Goal: Task Accomplishment & Management: Use online tool/utility

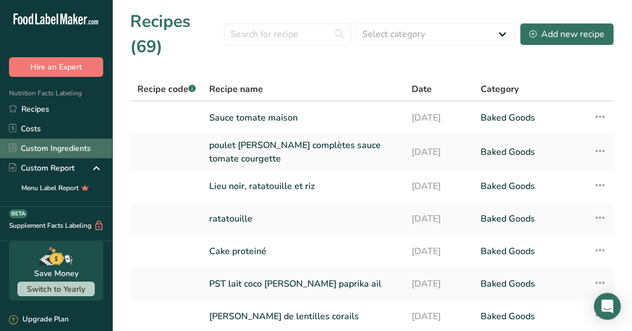
click at [85, 143] on link "Custom Ingredients" at bounding box center [56, 148] width 112 height 20
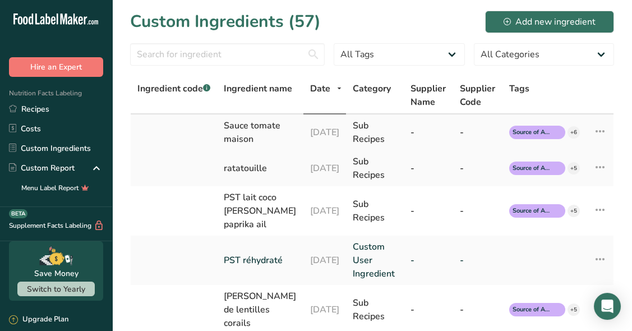
click at [195, 139] on td at bounding box center [174, 132] width 86 height 36
click at [606, 137] on icon at bounding box center [599, 131] width 13 height 20
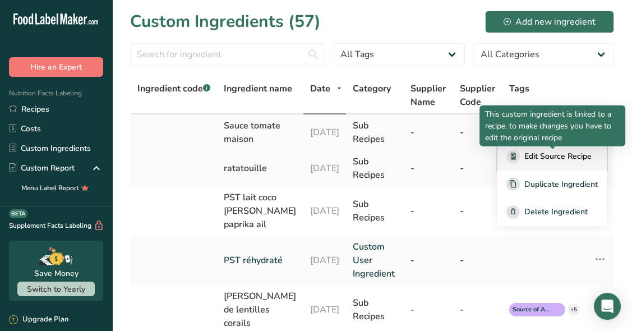
click at [581, 158] on span "Edit Source Recipe" at bounding box center [557, 156] width 67 height 12
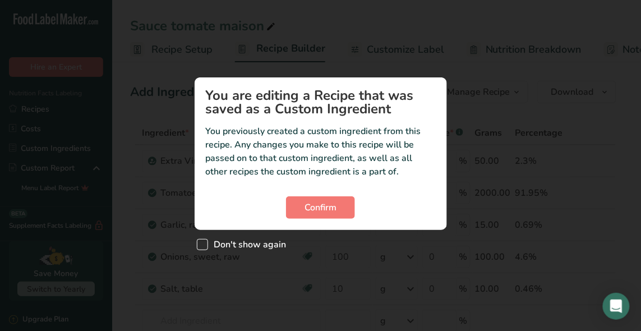
click at [243, 239] on span "Don't show again" at bounding box center [247, 244] width 78 height 11
click at [204, 241] on input "Don't show again" at bounding box center [200, 244] width 7 height 7
checkbox input "true"
click at [307, 206] on span "Confirm" at bounding box center [320, 207] width 32 height 13
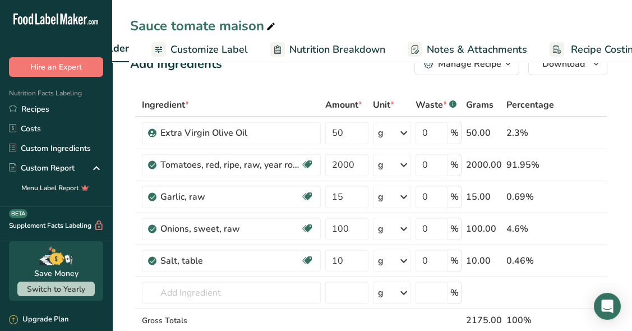
scroll to position [0, 221]
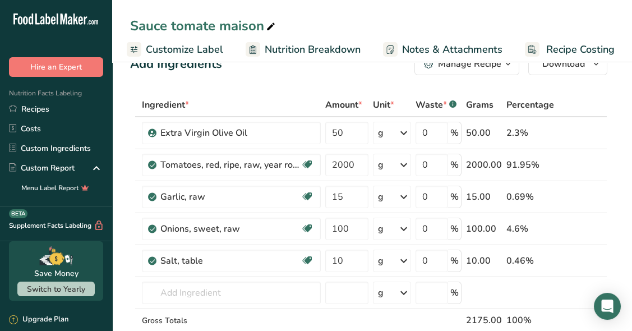
click at [571, 58] on link "Recipe Costing" at bounding box center [570, 49] width 90 height 25
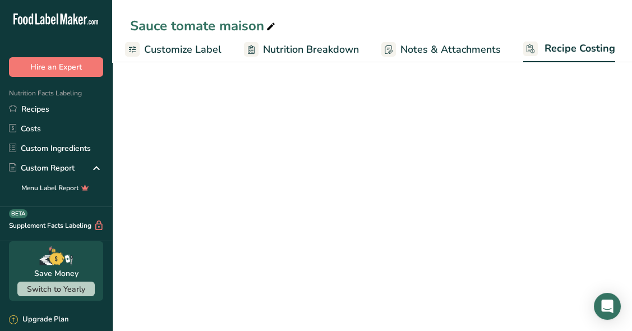
select select "1"
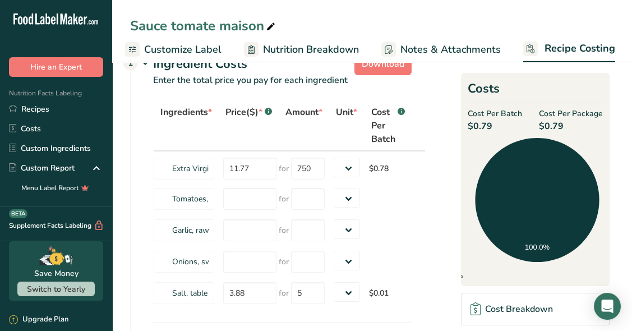
click at [328, 58] on link "Nutrition Breakdown" at bounding box center [301, 49] width 115 height 25
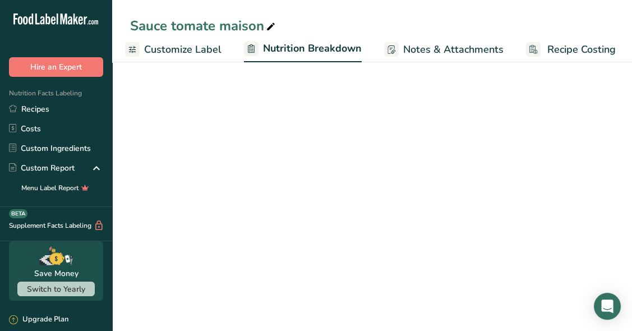
scroll to position [0, 222]
select select "Calories"
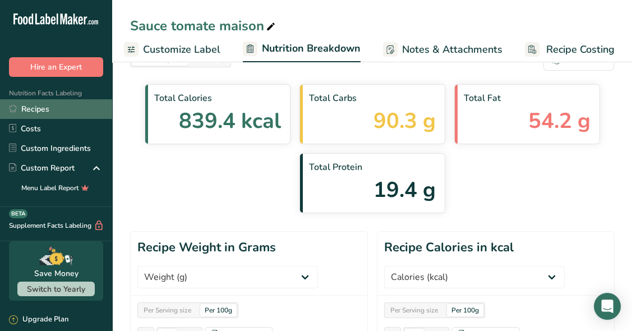
click at [50, 108] on link "Recipes" at bounding box center [56, 109] width 112 height 20
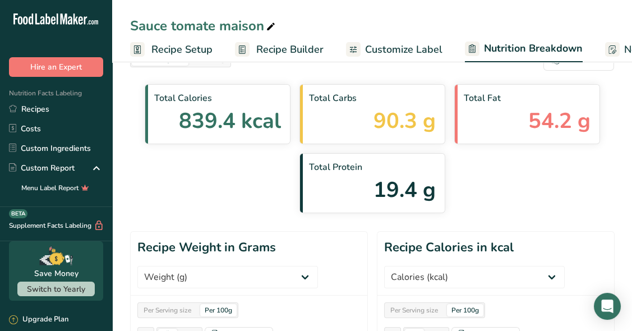
click at [260, 47] on span "Recipe Builder" at bounding box center [289, 49] width 67 height 15
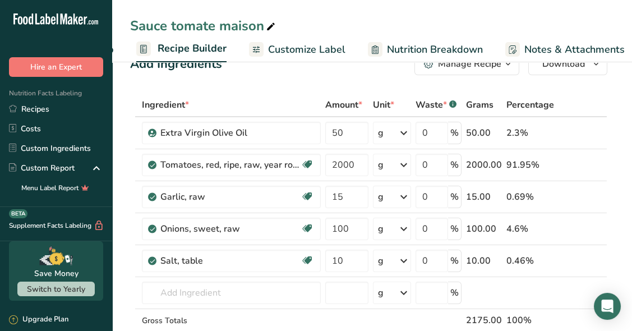
scroll to position [0, 108]
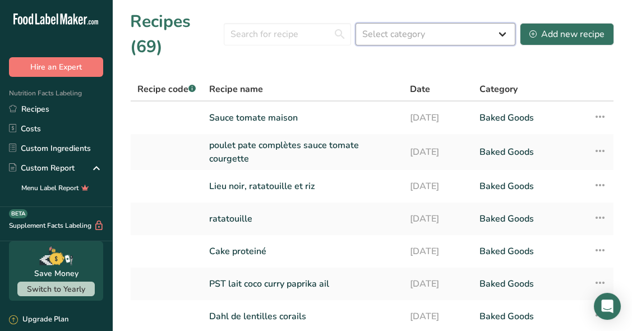
click at [456, 35] on select "Select category All Baked Goods Beverages Confectionery Cooked Meals, Salads, &…" at bounding box center [435, 34] width 160 height 22
click at [327, 49] on div "Recipes (69) Select category All Baked Goods Beverages Confectionery Cooked Mea…" at bounding box center [372, 34] width 484 height 50
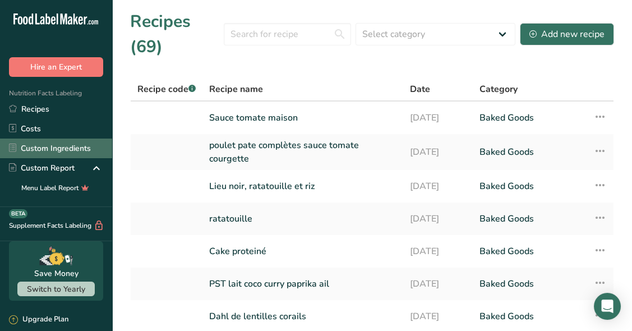
click at [73, 155] on link "Custom Ingredients" at bounding box center [56, 148] width 112 height 20
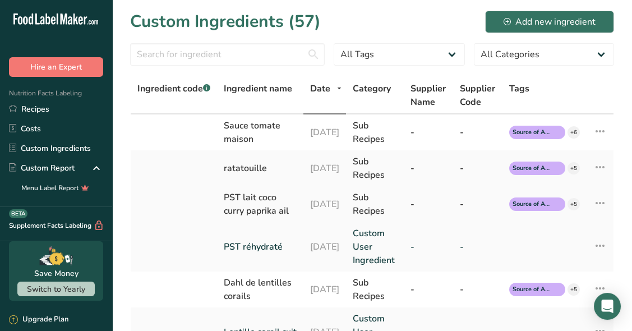
click at [601, 213] on icon at bounding box center [599, 203] width 13 height 20
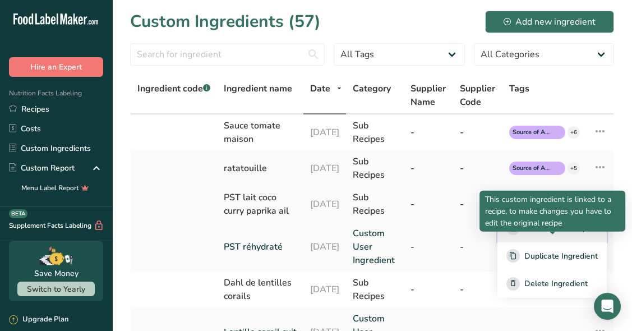
click at [549, 235] on div "Edit Source Recipe" at bounding box center [551, 227] width 91 height 13
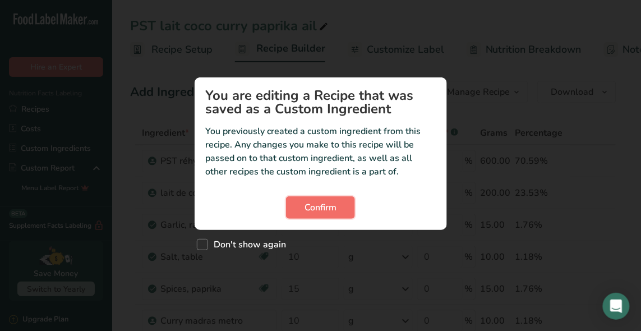
click at [308, 211] on span "Confirm" at bounding box center [320, 207] width 32 height 13
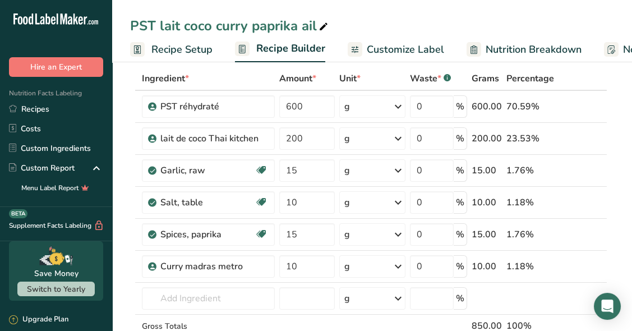
scroll to position [58, 0]
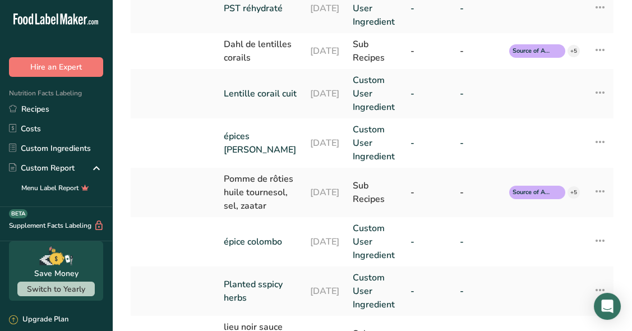
scroll to position [253, 0]
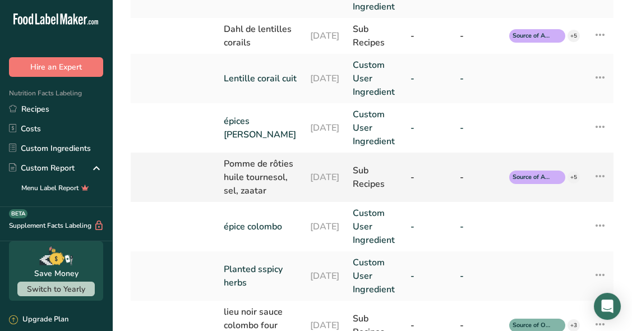
click at [607, 186] on icon at bounding box center [599, 176] width 13 height 20
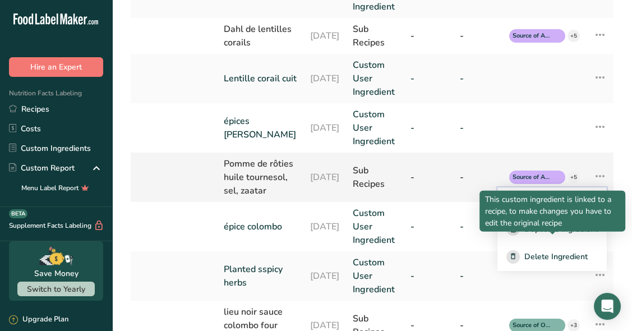
click at [552, 207] on span "Edit Source Recipe" at bounding box center [557, 201] width 67 height 12
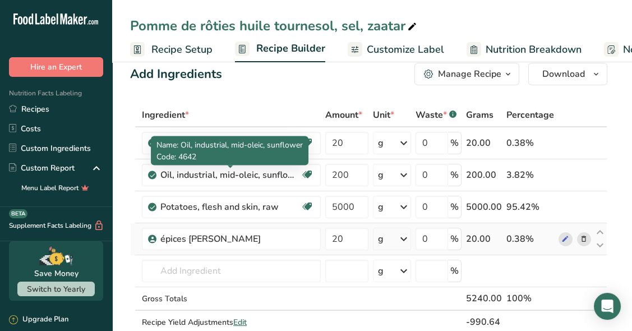
scroll to position [17, 0]
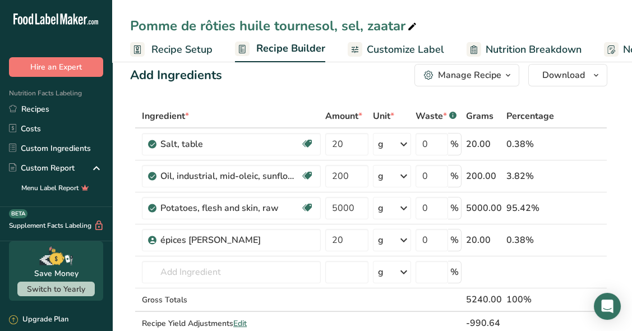
drag, startPoint x: 603, startPoint y: 249, endPoint x: 631, endPoint y: 248, distance: 28.1
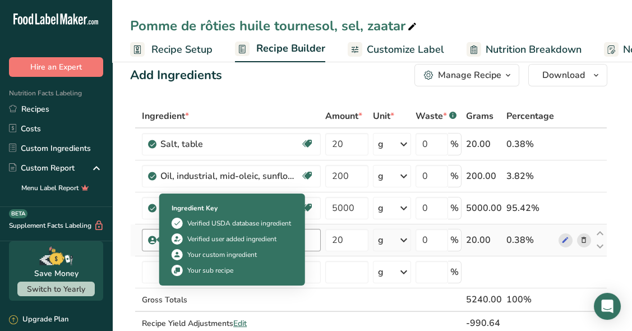
click at [146, 244] on div "épices Zaatar Ducros" at bounding box center [231, 240] width 179 height 22
click at [160, 238] on div at bounding box center [162, 240] width 6 height 6
